Goal: Find specific page/section: Find specific page/section

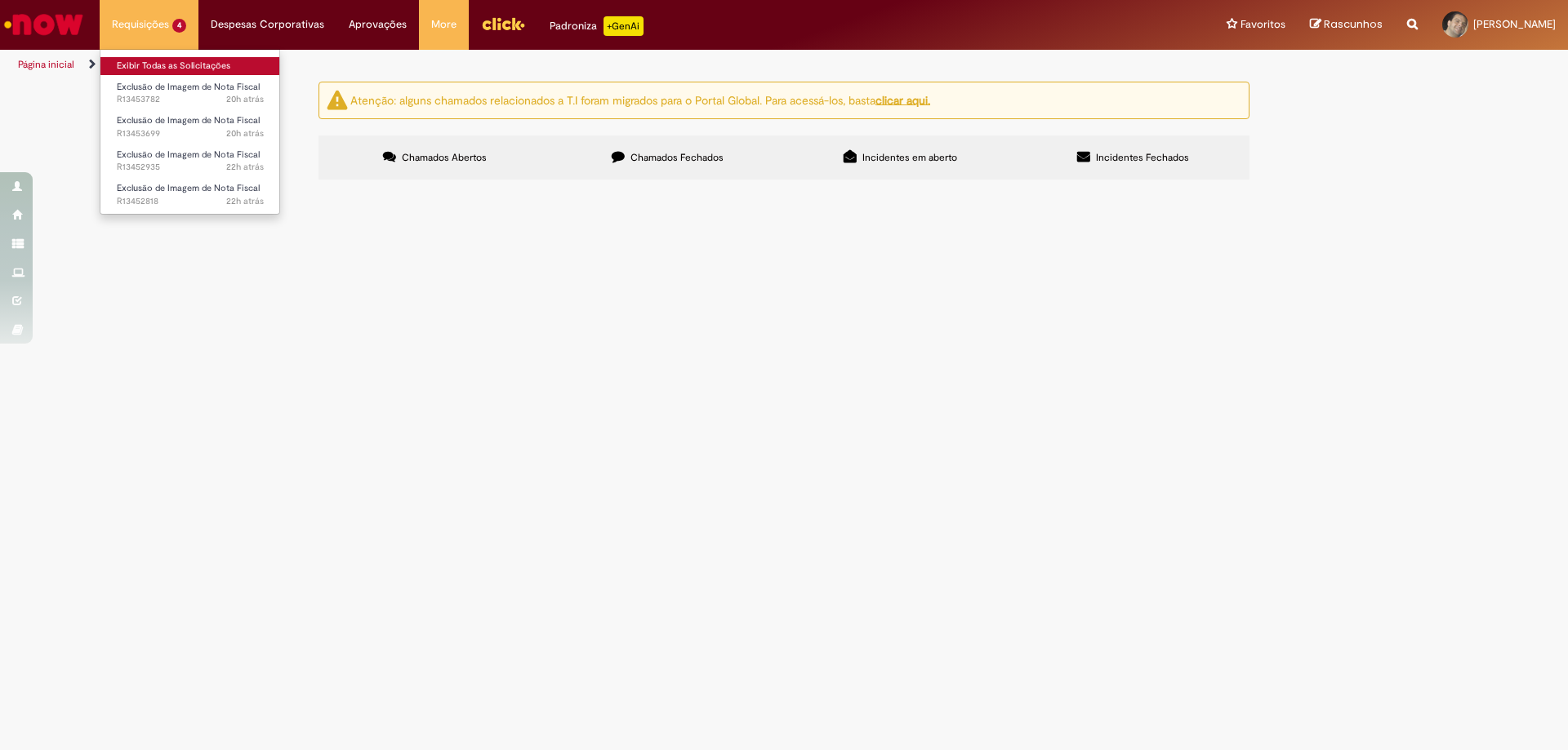
click at [143, 68] on link "Exibir Todas as Solicitações" at bounding box center [191, 67] width 180 height 18
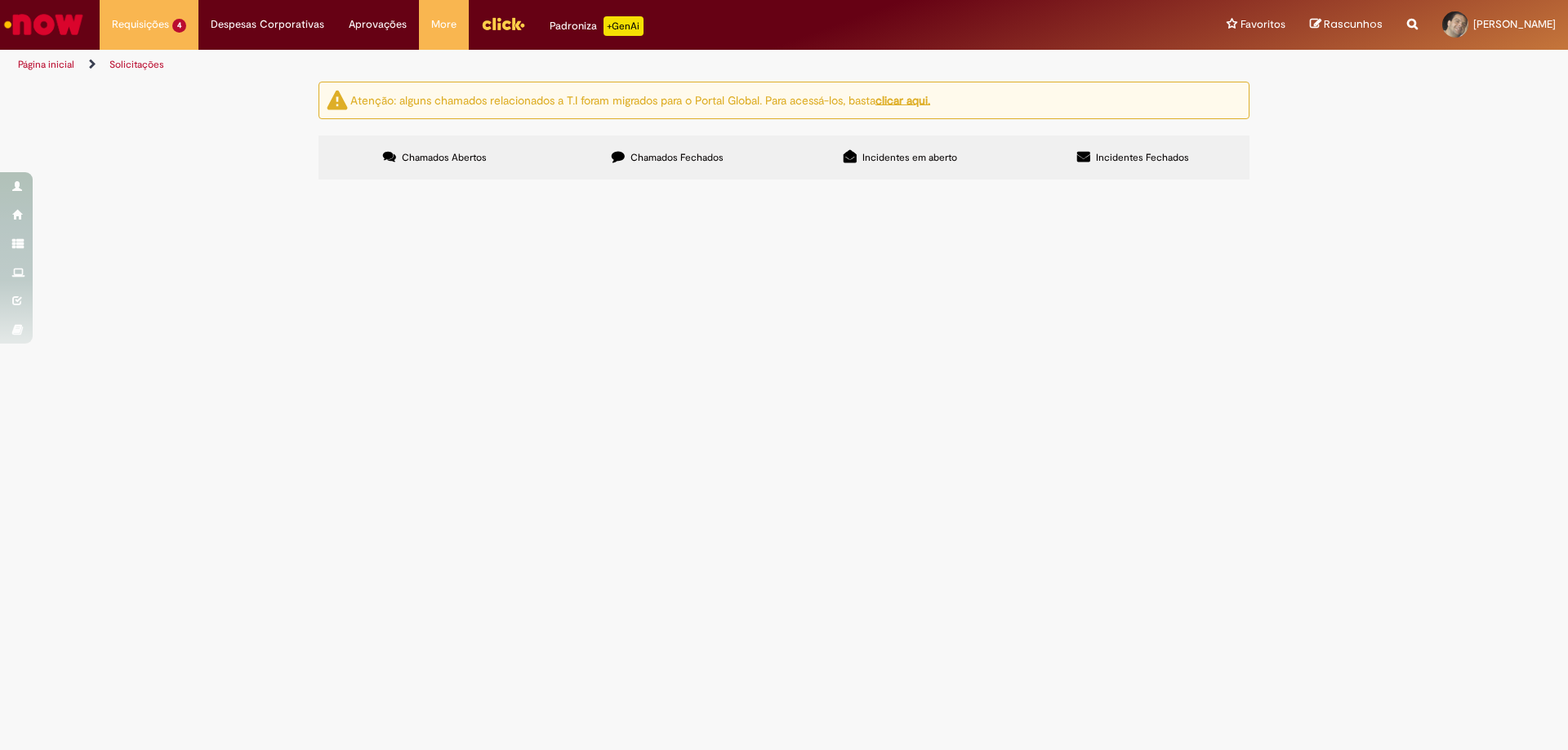
click at [53, 22] on img "Ir para a Homepage" at bounding box center [43, 24] width 84 height 32
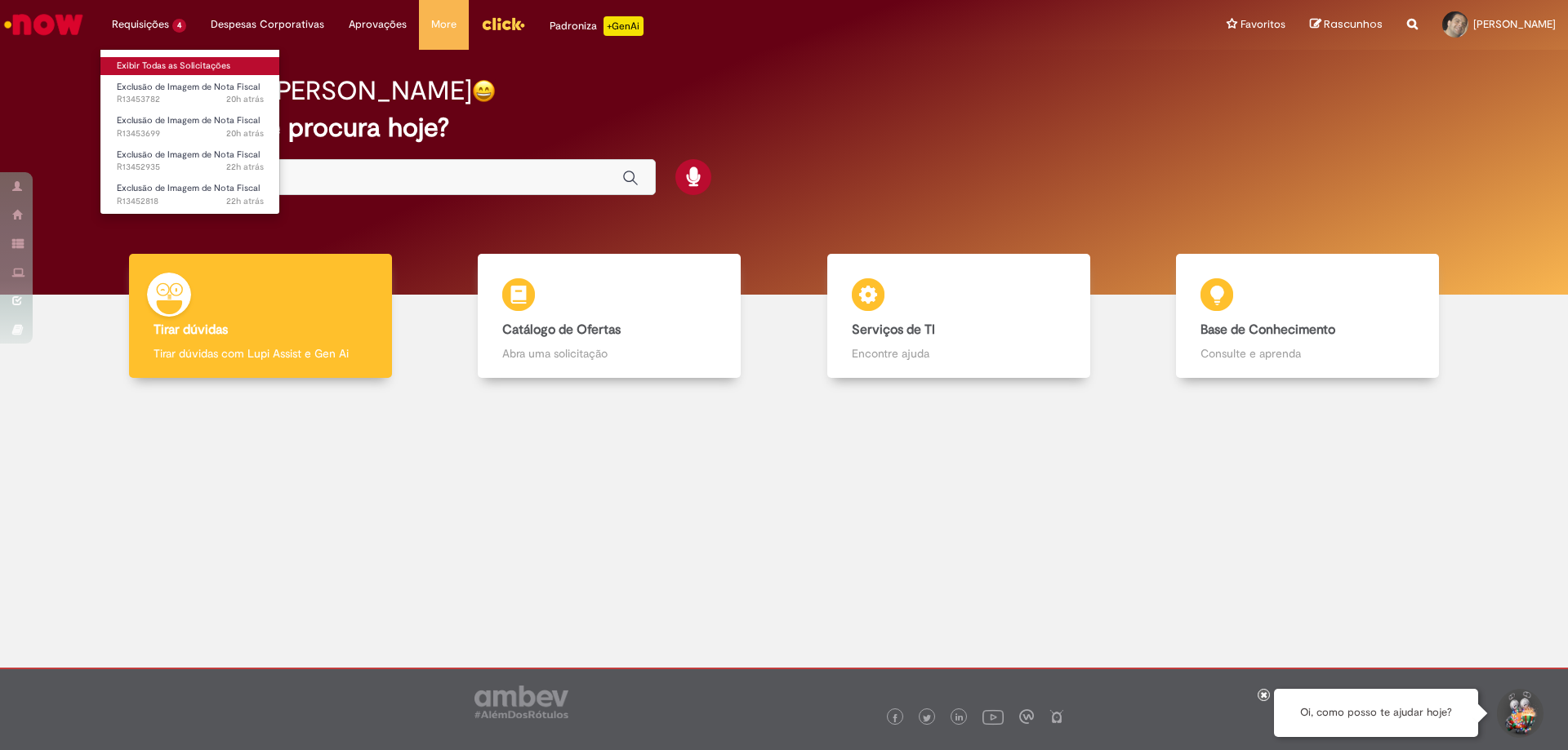
click at [160, 62] on link "Exibir Todas as Solicitações" at bounding box center [191, 67] width 180 height 18
